Goal: Task Accomplishment & Management: Manage account settings

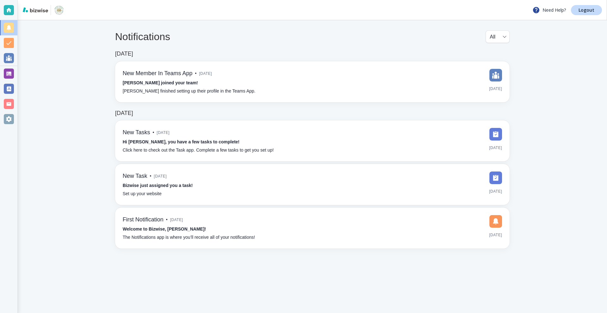
click at [6, 72] on div at bounding box center [9, 74] width 10 height 10
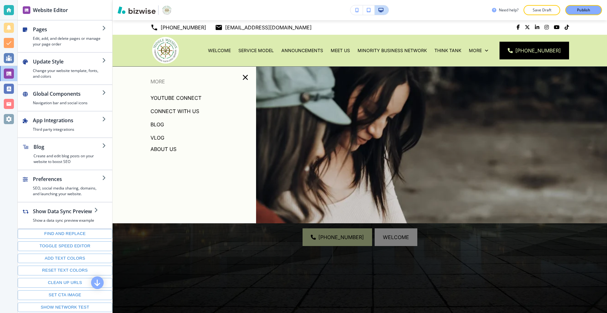
click at [161, 125] on p "Blog" at bounding box center [157, 124] width 14 height 9
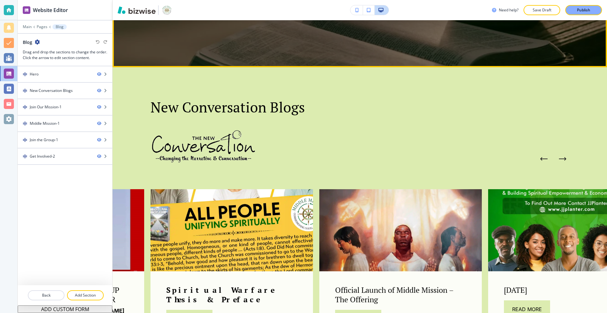
scroll to position [253, 0]
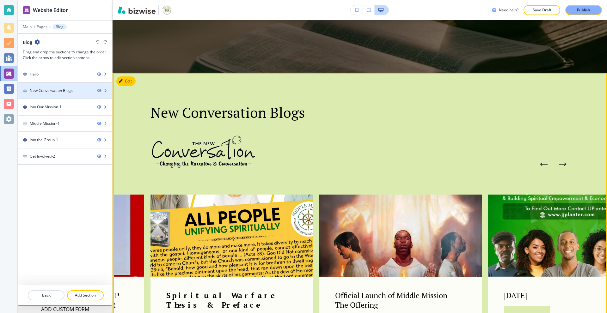
click at [61, 89] on div "New Conversation Blogs" at bounding box center [51, 91] width 43 height 6
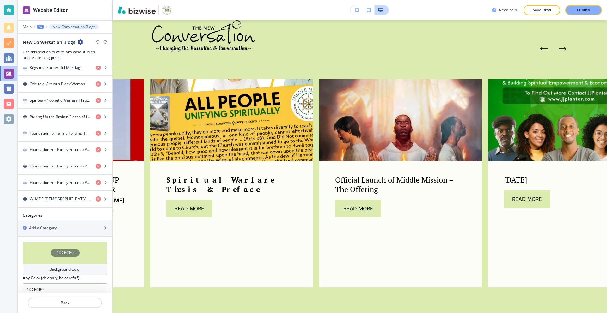
scroll to position [405, 0]
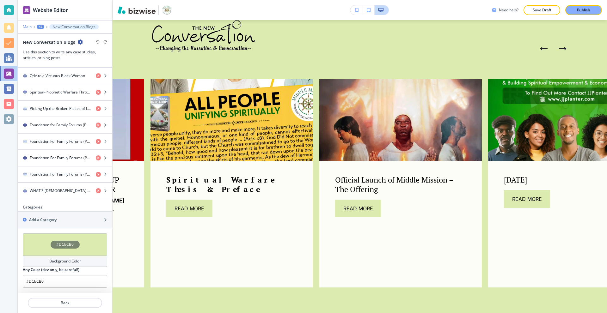
click at [26, 29] on p "Main" at bounding box center [27, 27] width 9 height 4
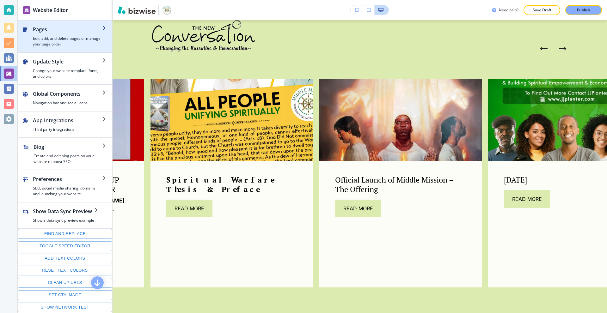
click at [54, 43] on h4 "Edit, add, and delete pages or manage your page order" at bounding box center [67, 41] width 69 height 11
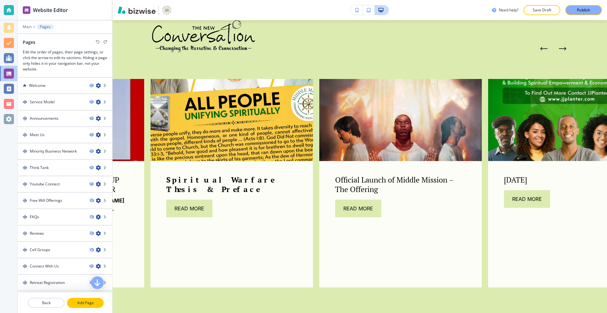
click at [85, 300] on button "Add Page" at bounding box center [85, 303] width 37 height 10
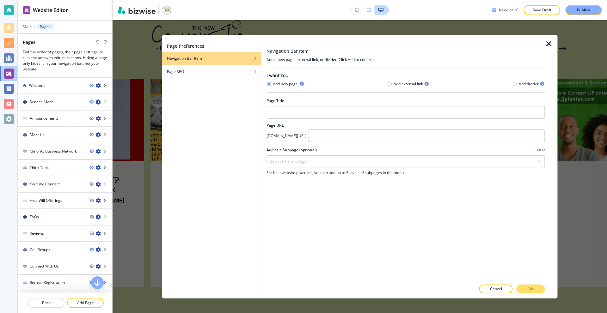
click at [549, 44] on icon "button" at bounding box center [549, 44] width 8 height 8
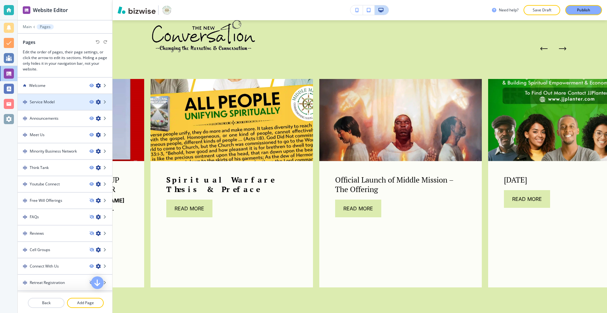
click at [39, 101] on h4 "Service Model" at bounding box center [42, 102] width 25 height 6
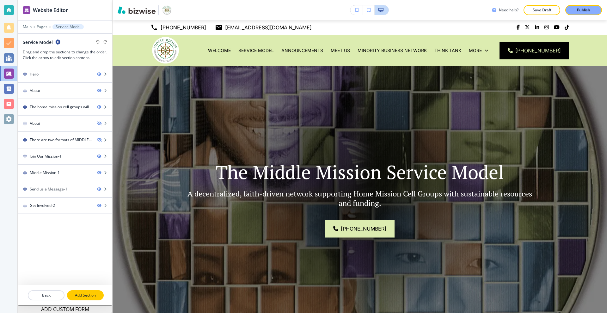
click at [89, 293] on p "Add Section" at bounding box center [85, 296] width 35 height 6
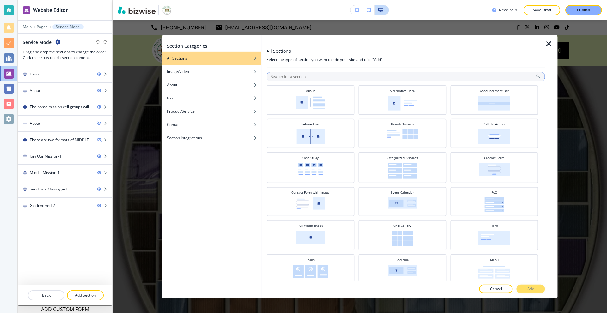
click at [303, 74] on input "text" at bounding box center [405, 76] width 278 height 9
click at [303, 76] on input "text" at bounding box center [405, 76] width 278 height 9
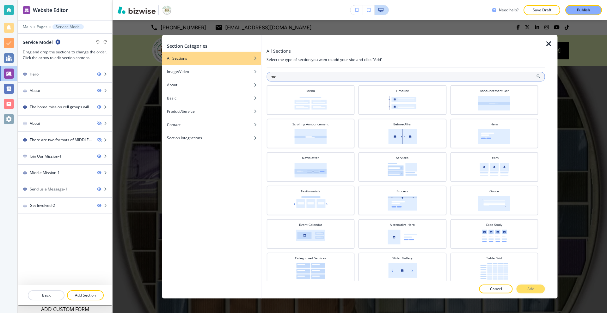
type input "m"
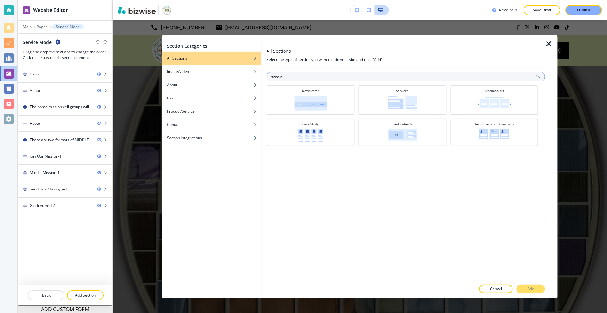
type input "newser"
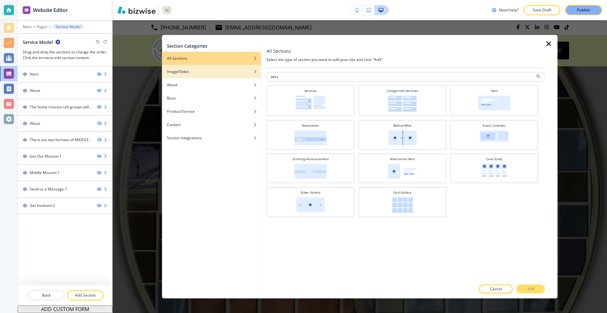
type input "serv"
click at [197, 74] on div "Image/Video" at bounding box center [211, 72] width 99 height 6
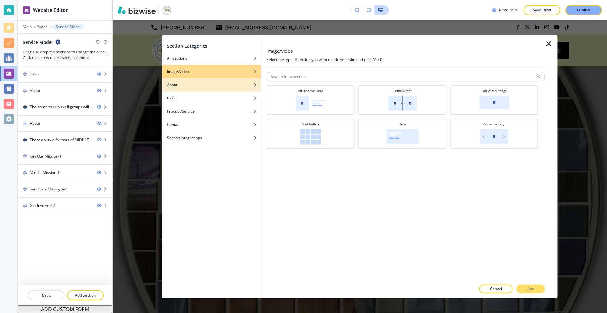
click at [195, 88] on div "button" at bounding box center [211, 90] width 99 height 4
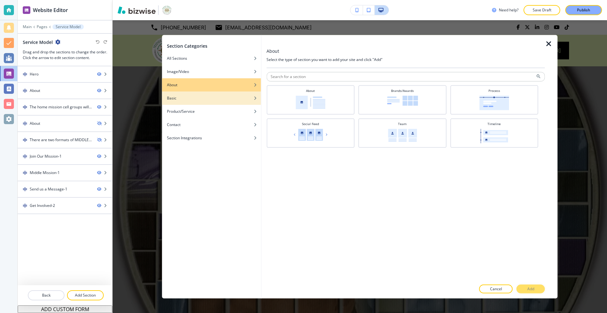
click at [192, 98] on div "Basic" at bounding box center [211, 98] width 99 height 6
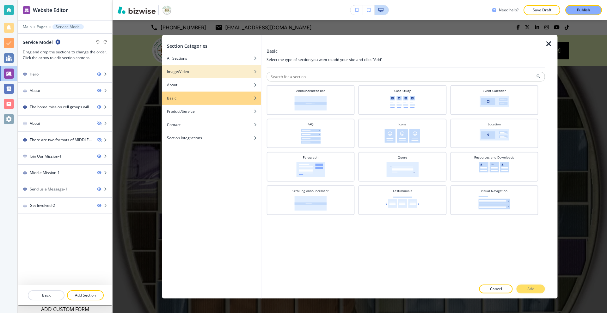
click at [180, 67] on div "button" at bounding box center [211, 67] width 99 height 4
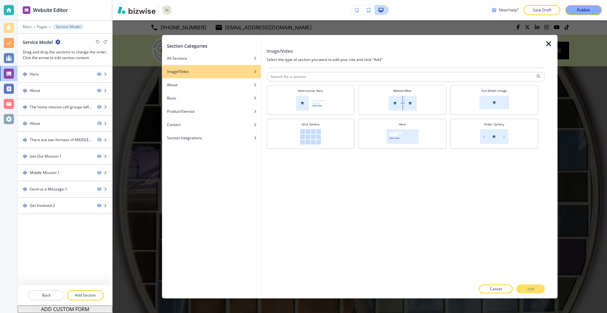
click at [149, 48] on div "Section Categories All Sections Image/Video About Basic Product/Service Contact…" at bounding box center [360, 166] width 494 height 293
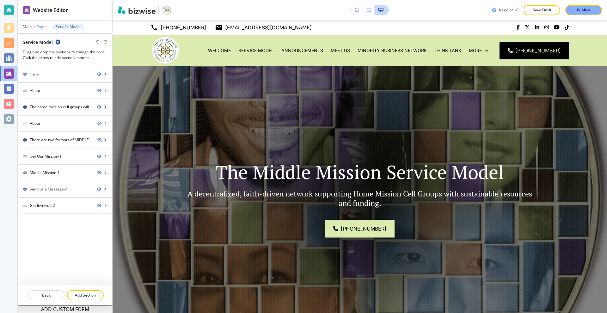
click at [41, 27] on p "Pages" at bounding box center [42, 27] width 11 height 4
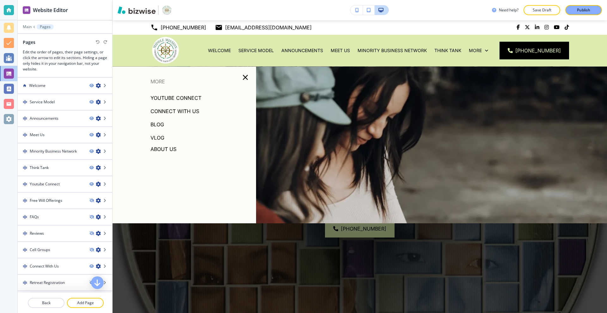
click at [155, 126] on p "Blog" at bounding box center [157, 124] width 14 height 9
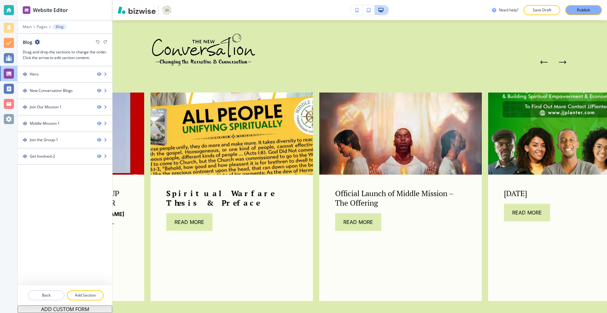
scroll to position [348, 0]
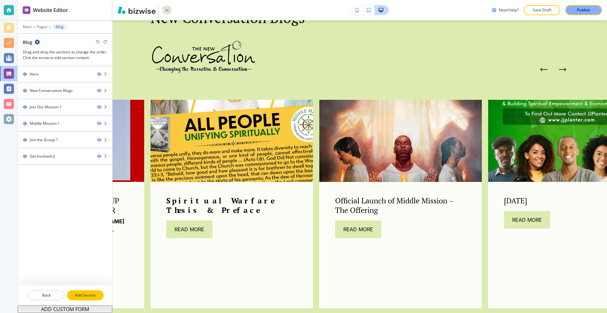
click at [79, 294] on p "Add Section" at bounding box center [85, 296] width 35 height 6
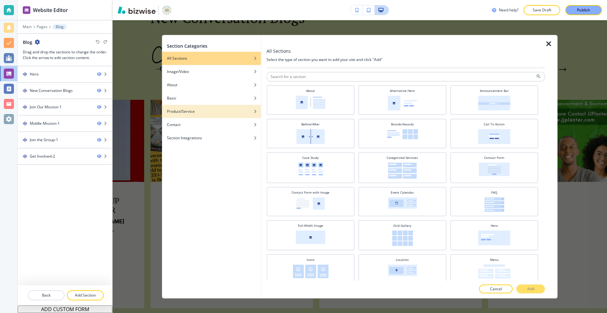
click at [195, 108] on div "button" at bounding box center [211, 107] width 99 height 4
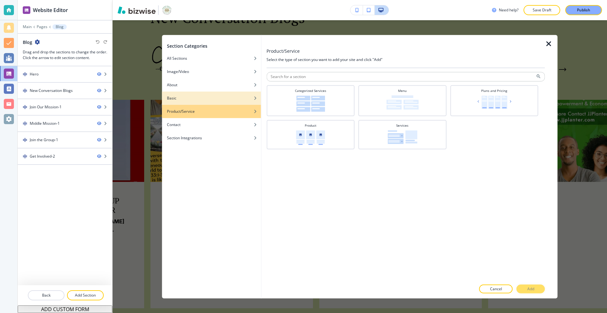
click at [216, 99] on div "Basic" at bounding box center [211, 98] width 99 height 6
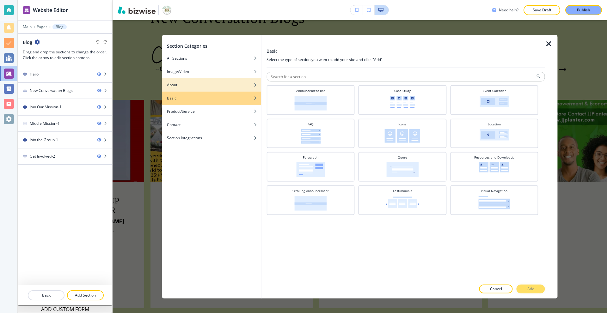
click at [207, 83] on div "About" at bounding box center [211, 85] width 99 height 6
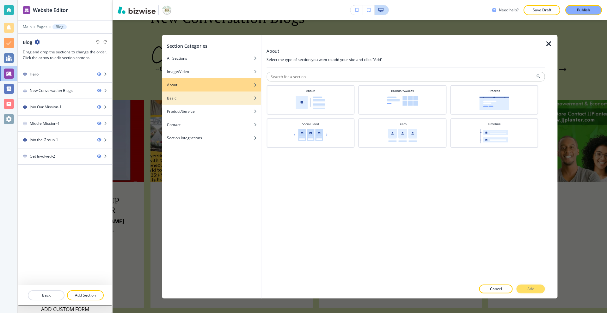
click at [201, 99] on div "Basic" at bounding box center [211, 98] width 99 height 6
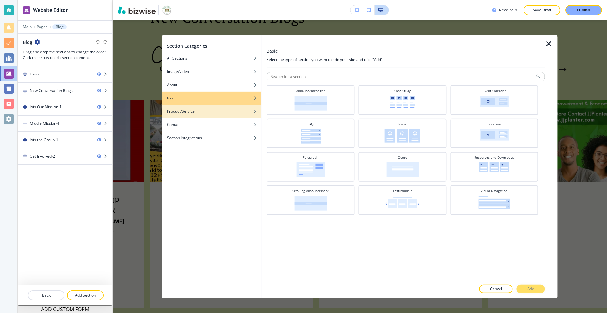
click at [200, 112] on div "Product/Service" at bounding box center [211, 111] width 99 height 6
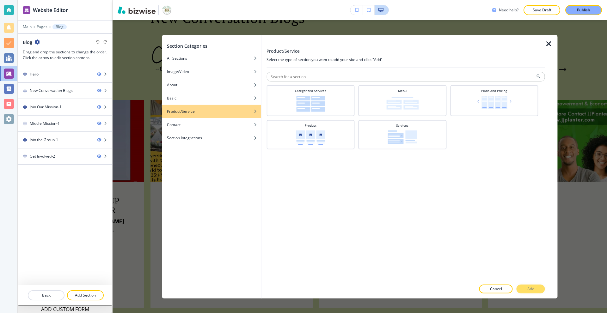
click at [545, 46] on icon "button" at bounding box center [549, 44] width 8 height 8
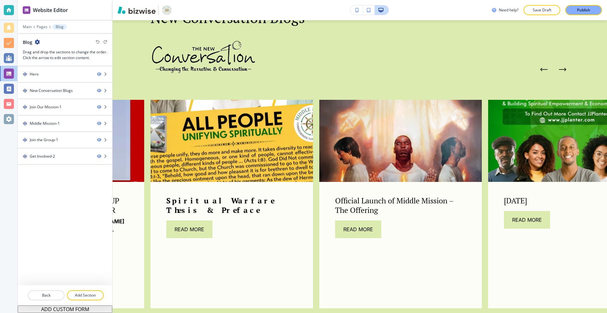
click at [250, 132] on img at bounding box center [231, 141] width 171 height 86
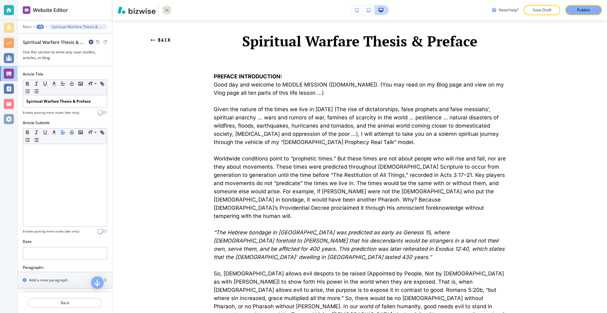
scroll to position [190, 0]
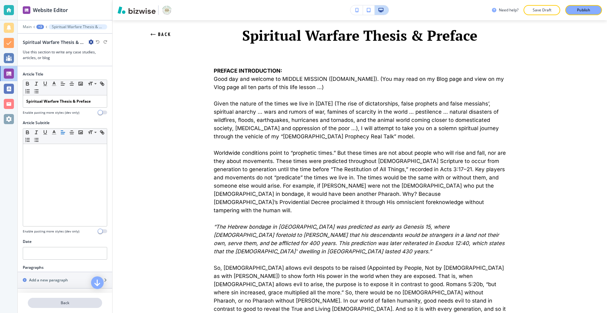
click at [83, 301] on p "Back" at bounding box center [64, 303] width 73 height 6
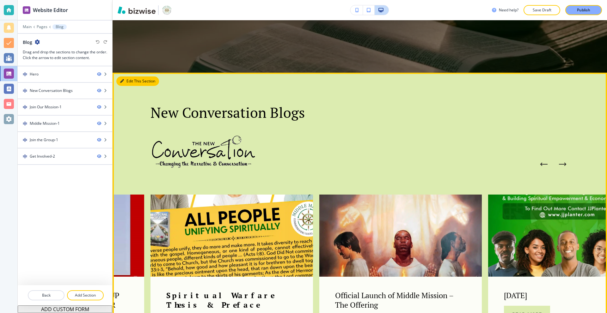
click at [129, 80] on button "Edit This Section" at bounding box center [137, 80] width 43 height 9
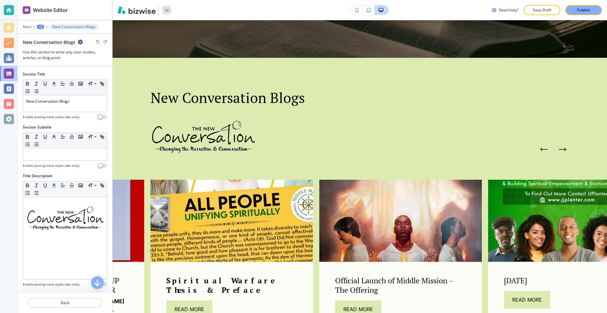
scroll to position [305, 0]
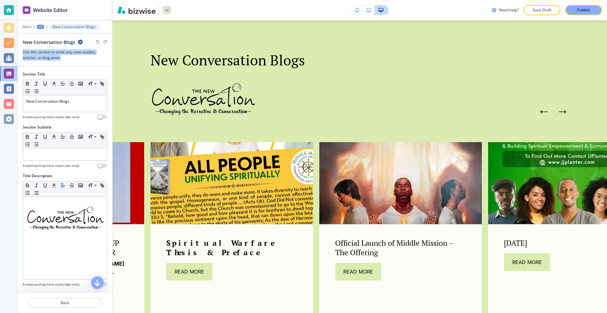
drag, startPoint x: 67, startPoint y: 57, endPoint x: 21, endPoint y: 52, distance: 46.4
click at [21, 52] on div "New Conversation Blogs Use this section to write any case studies, articles, or…" at bounding box center [65, 50] width 95 height 22
click at [70, 59] on h3 "Use this section to write any case studies, articles, or blog posts" at bounding box center [65, 54] width 84 height 11
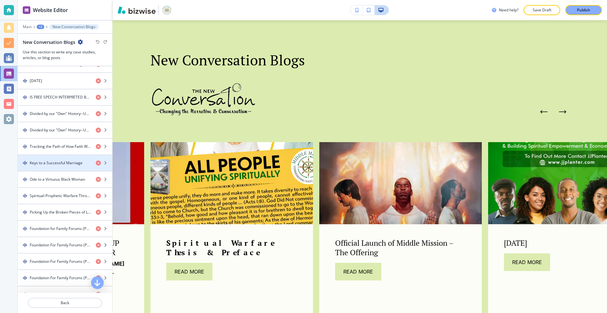
scroll to position [405, 0]
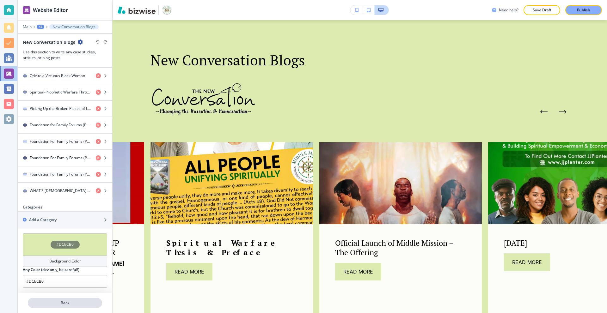
click at [72, 302] on p "Back" at bounding box center [64, 303] width 73 height 6
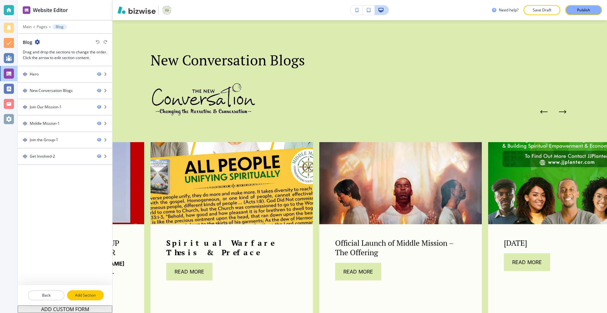
click at [83, 295] on p "Add Section" at bounding box center [85, 296] width 35 height 6
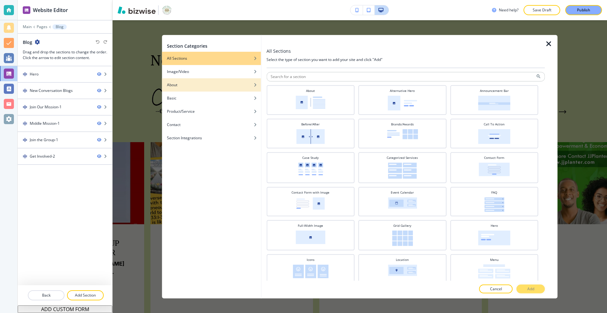
click at [201, 87] on div "About" at bounding box center [211, 85] width 99 height 6
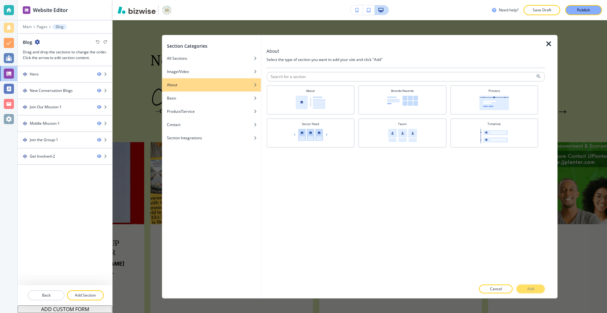
click at [200, 88] on div "button" at bounding box center [211, 90] width 99 height 4
click at [199, 94] on div "button" at bounding box center [211, 93] width 99 height 4
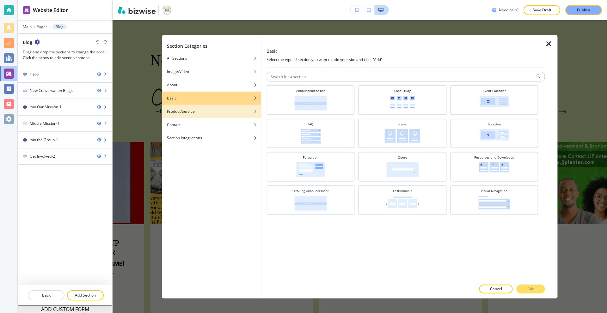
click at [188, 108] on h4 "Product/Service" at bounding box center [181, 111] width 28 height 6
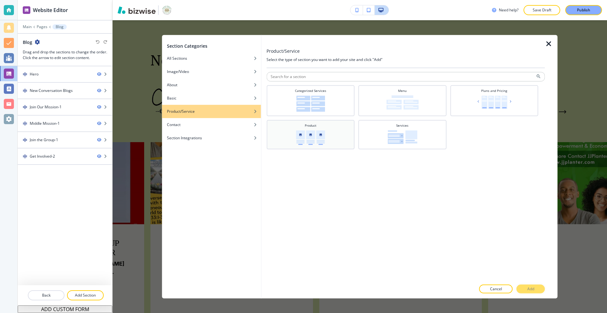
click at [298, 132] on img at bounding box center [310, 137] width 29 height 15
click at [133, 39] on div "Section Categories All Sections Image/Video About Basic Product/Service Contact…" at bounding box center [360, 166] width 494 height 293
click at [548, 42] on icon "button" at bounding box center [549, 44] width 8 height 8
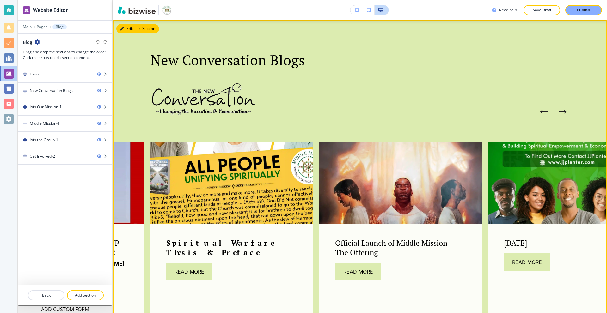
click at [122, 28] on icon "button" at bounding box center [122, 29] width 4 height 4
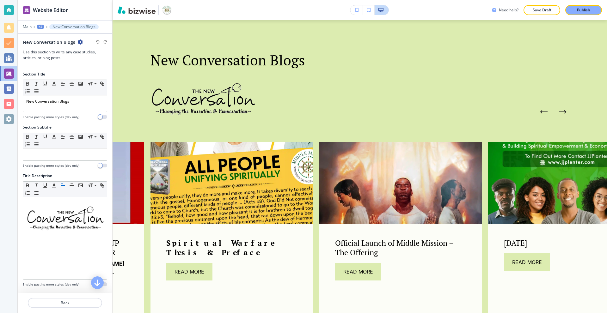
click at [9, 9] on div at bounding box center [9, 10] width 10 height 10
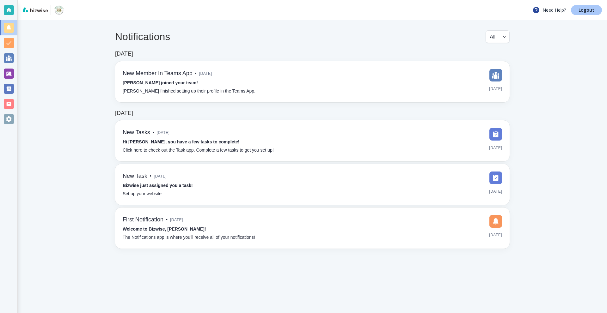
click at [576, 10] on link "Logout" at bounding box center [586, 10] width 31 height 10
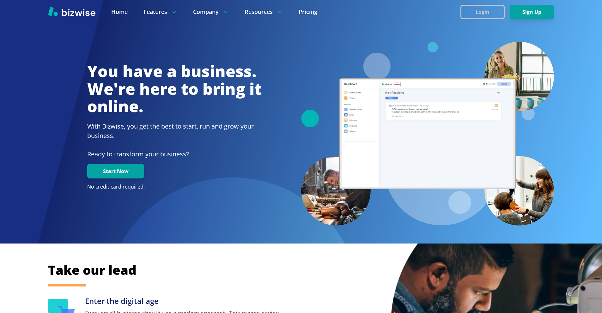
click at [478, 13] on button "Login" at bounding box center [483, 12] width 44 height 15
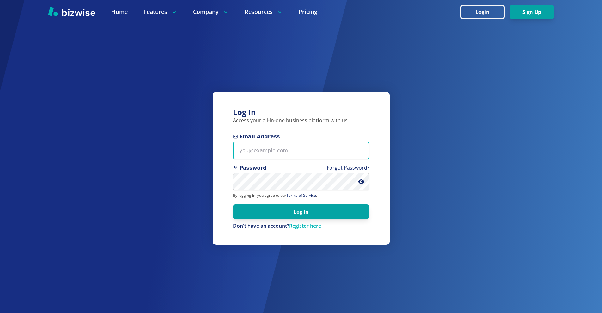
click at [292, 154] on input "Email Address" at bounding box center [301, 150] width 137 height 17
paste input "sandy@jazzygemsstudio.com"
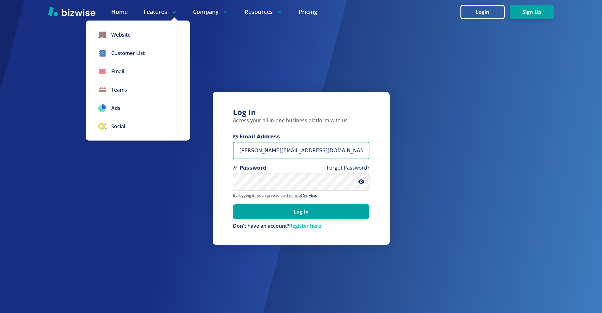
type input "sandy@jazzygemsstudio.com"
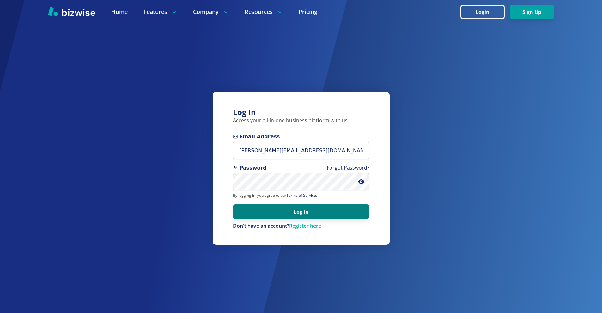
click at [350, 217] on button "Log In" at bounding box center [301, 211] width 137 height 15
